Goal: Information Seeking & Learning: Check status

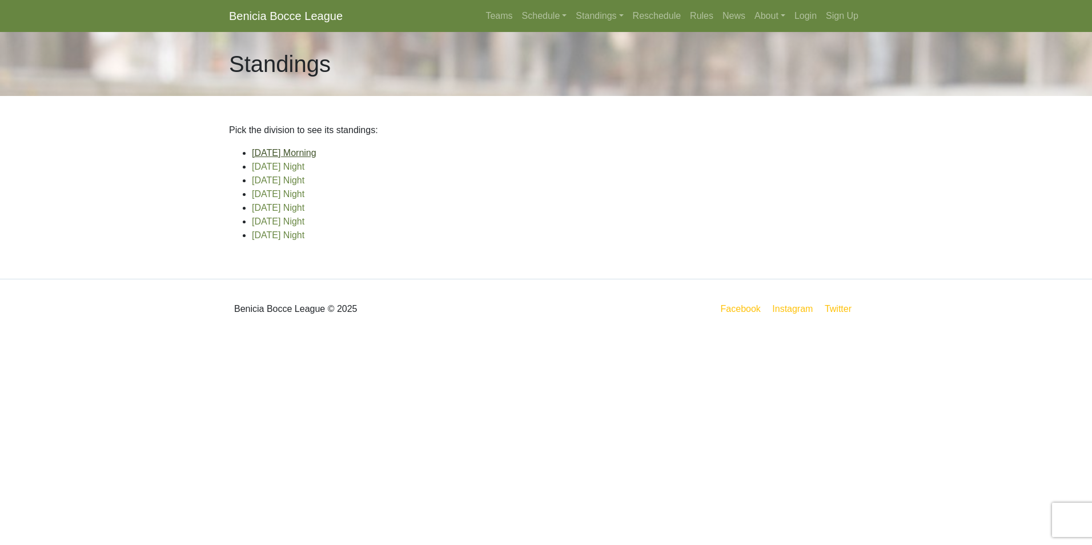
click at [273, 153] on link "[DATE] Morning" at bounding box center [284, 153] width 65 height 10
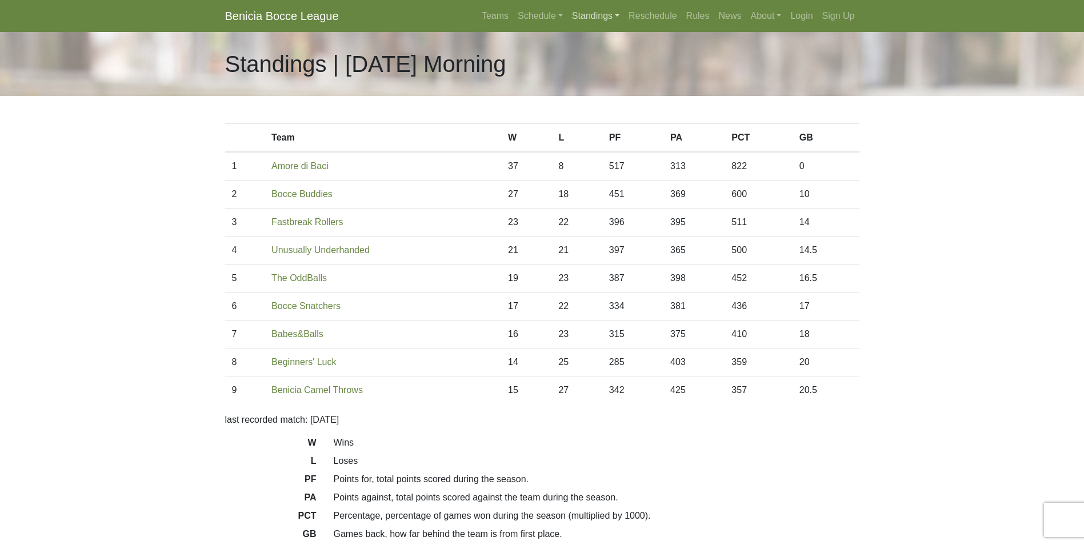
click at [587, 9] on link "Standings" at bounding box center [595, 16] width 57 height 23
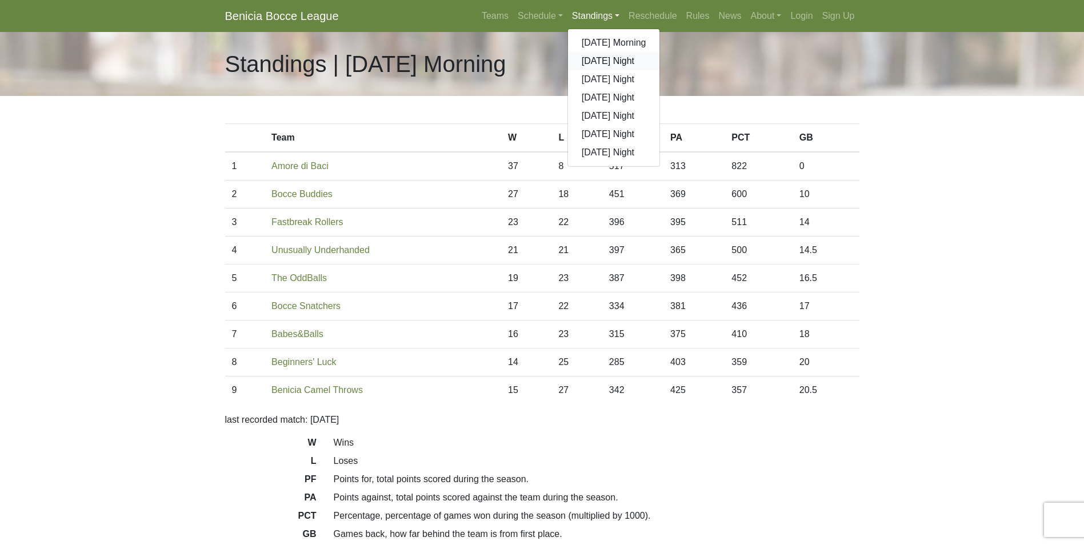
click at [611, 58] on link "[DATE] Night" at bounding box center [614, 61] width 92 height 18
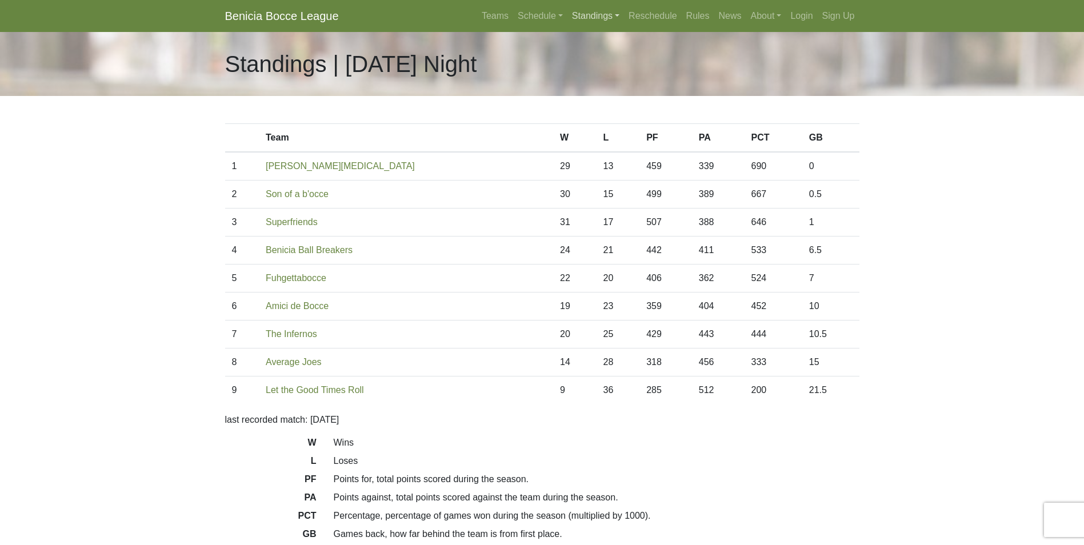
click at [599, 14] on link "Standings" at bounding box center [595, 16] width 57 height 23
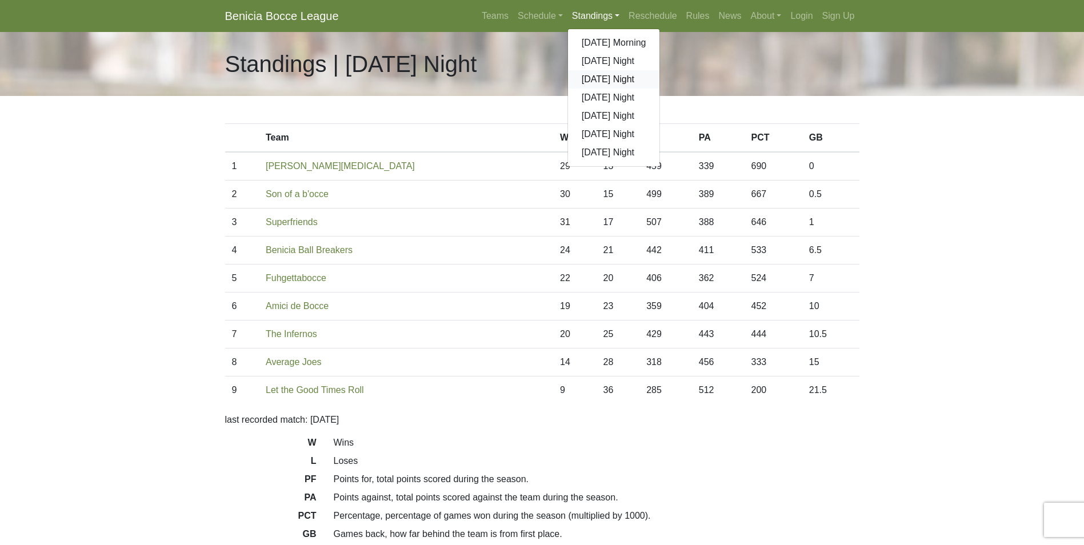
click at [607, 77] on link "[DATE] Night" at bounding box center [614, 79] width 92 height 18
